Goal: Complete application form

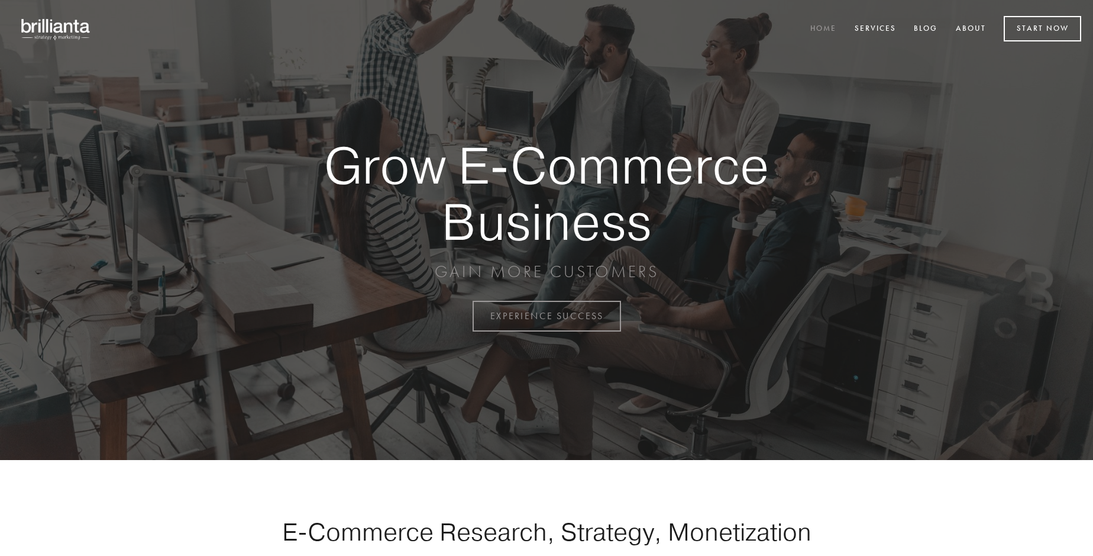
scroll to position [3101, 0]
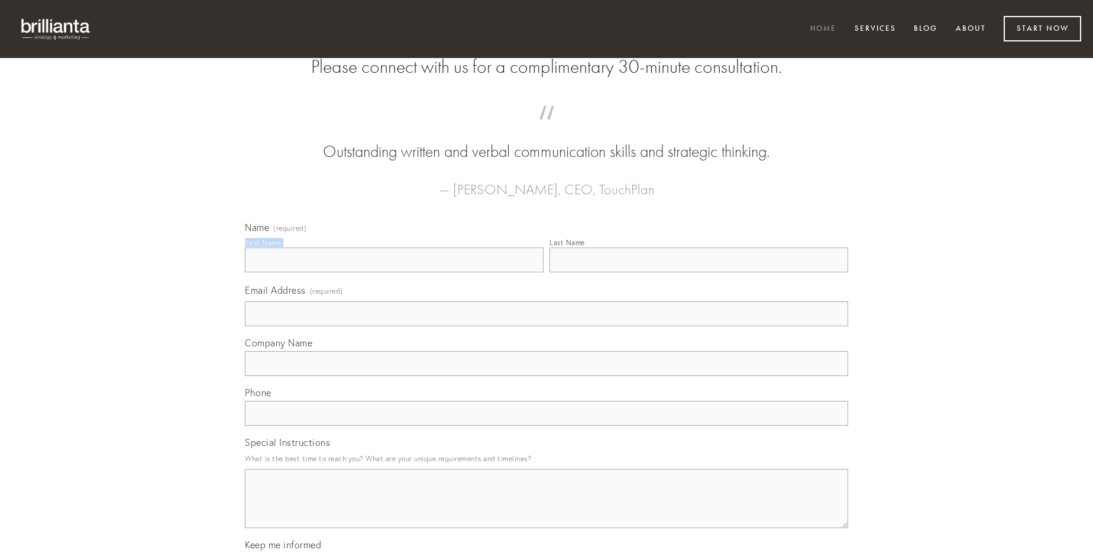
type input "[PERSON_NAME]"
click at [699, 272] on input "Last Name" at bounding box center [699, 259] width 299 height 25
type input "[PERSON_NAME]"
click at [547, 326] on input "Email Address (required)" at bounding box center [546, 313] width 603 height 25
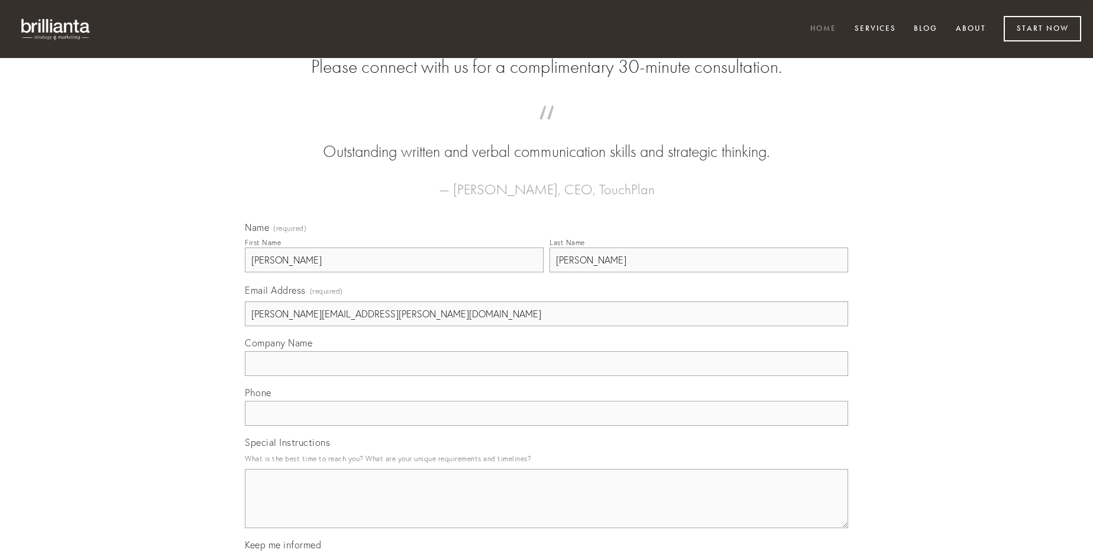
type input "[PERSON_NAME][EMAIL_ADDRESS][PERSON_NAME][DOMAIN_NAME]"
click at [547, 376] on input "Company Name" at bounding box center [546, 363] width 603 height 25
type input "vulticulus"
click at [547, 425] on input "text" at bounding box center [546, 413] width 603 height 25
click at [547, 509] on textarea "Special Instructions" at bounding box center [546, 498] width 603 height 59
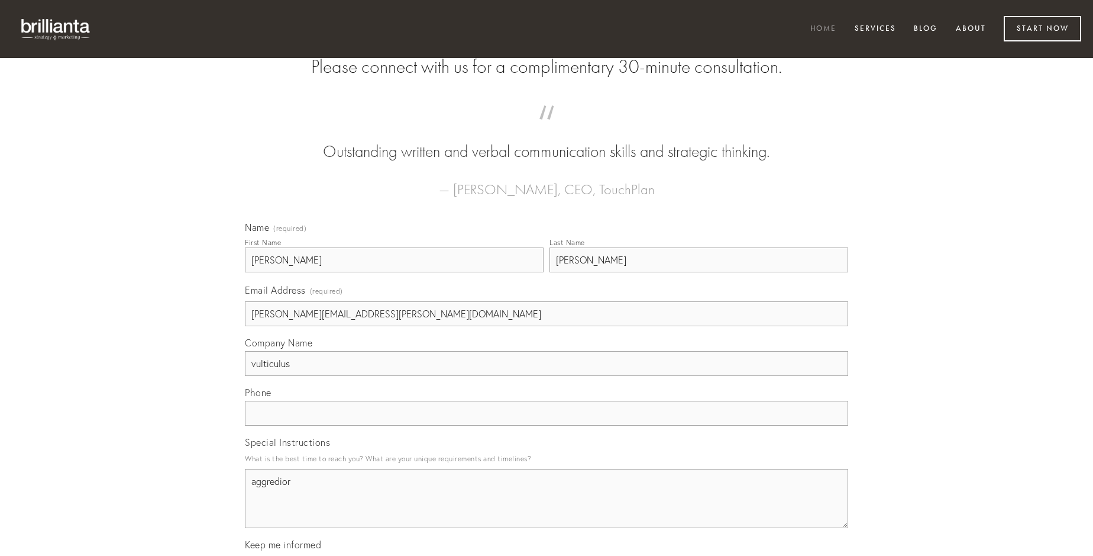
type textarea "aggredior"
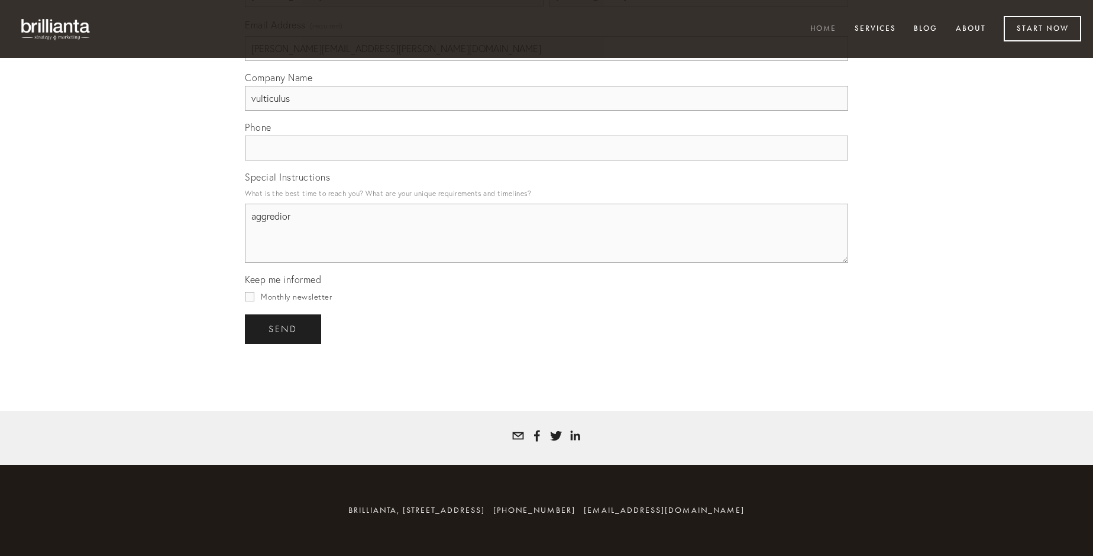
click at [284, 328] on span "send" at bounding box center [283, 329] width 29 height 11
